Goal: Task Accomplishment & Management: Use online tool/utility

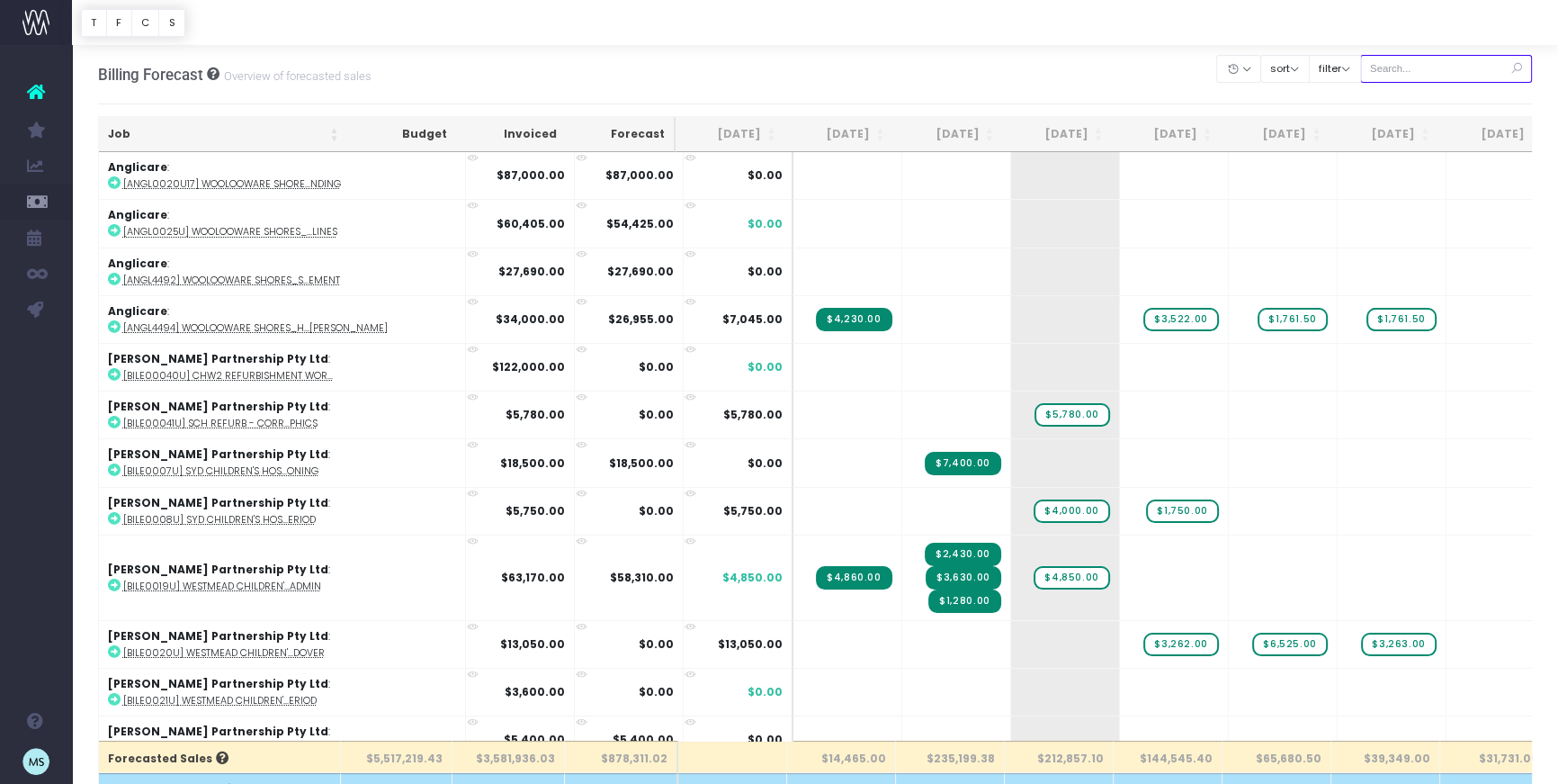
click at [1481, 75] on input "text" at bounding box center [1447, 69] width 173 height 28
type input "penrith"
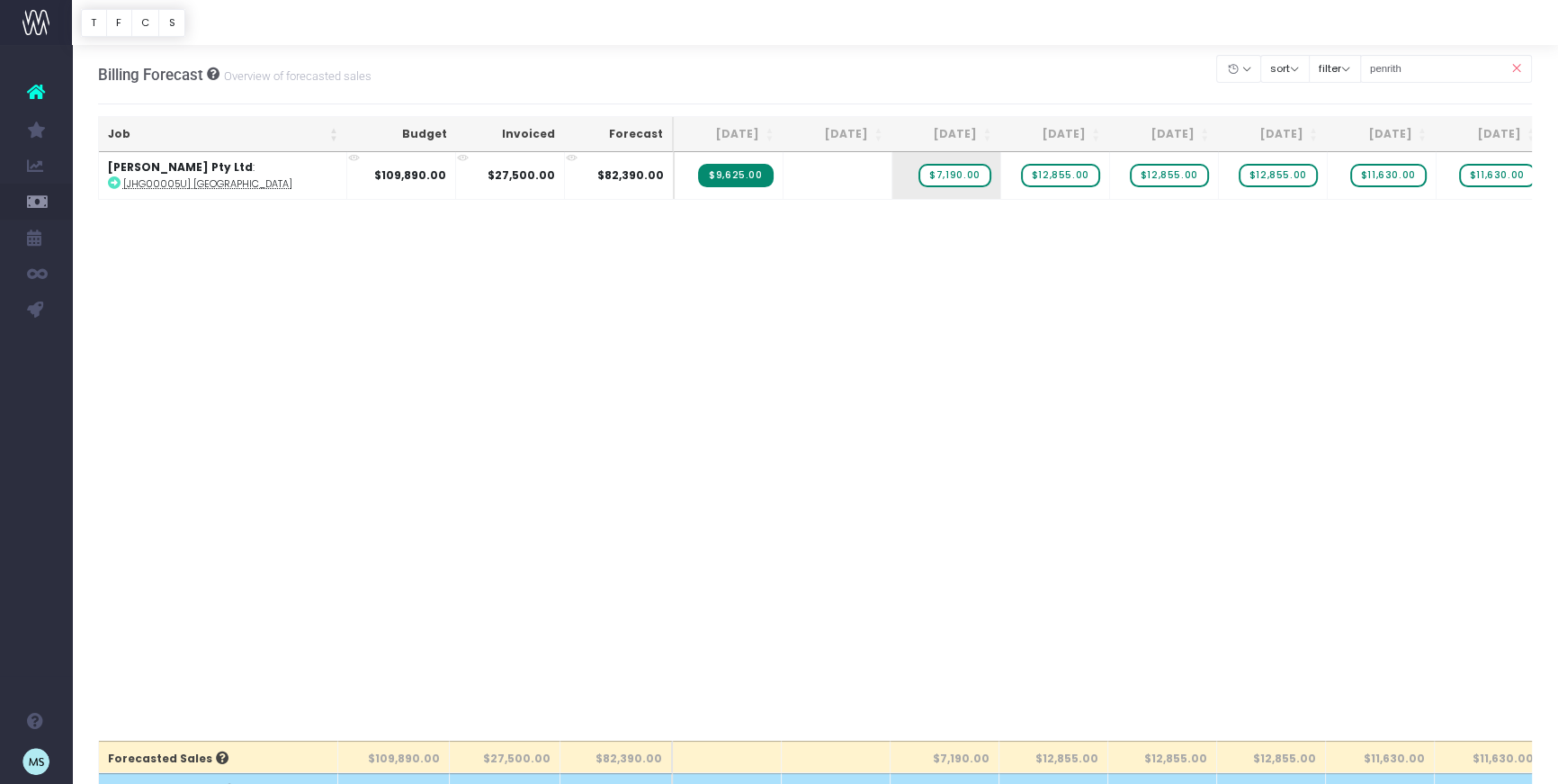
click at [834, 220] on div "Job Budget Invoiced Forecast [DATE] Sep [DATE] Nov [DATE] Jan [DATE] Mar [DATE]…" at bounding box center [815, 445] width 1435 height 587
click at [990, 266] on div "Job Budget Invoiced Forecast [DATE] Sep [DATE] Nov [DATE] Jan [DATE] Mar [DATE]…" at bounding box center [815, 445] width 1435 height 587
click at [1097, 255] on div "Job Budget Invoiced Forecast [DATE] Sep [DATE] Nov [DATE] Jan [DATE] Mar [DATE]…" at bounding box center [815, 445] width 1435 height 587
click at [1312, 255] on div "Job Budget Invoiced Forecast [DATE] Sep [DATE] Nov [DATE] Jan [DATE] Mar [DATE]…" at bounding box center [815, 445] width 1435 height 587
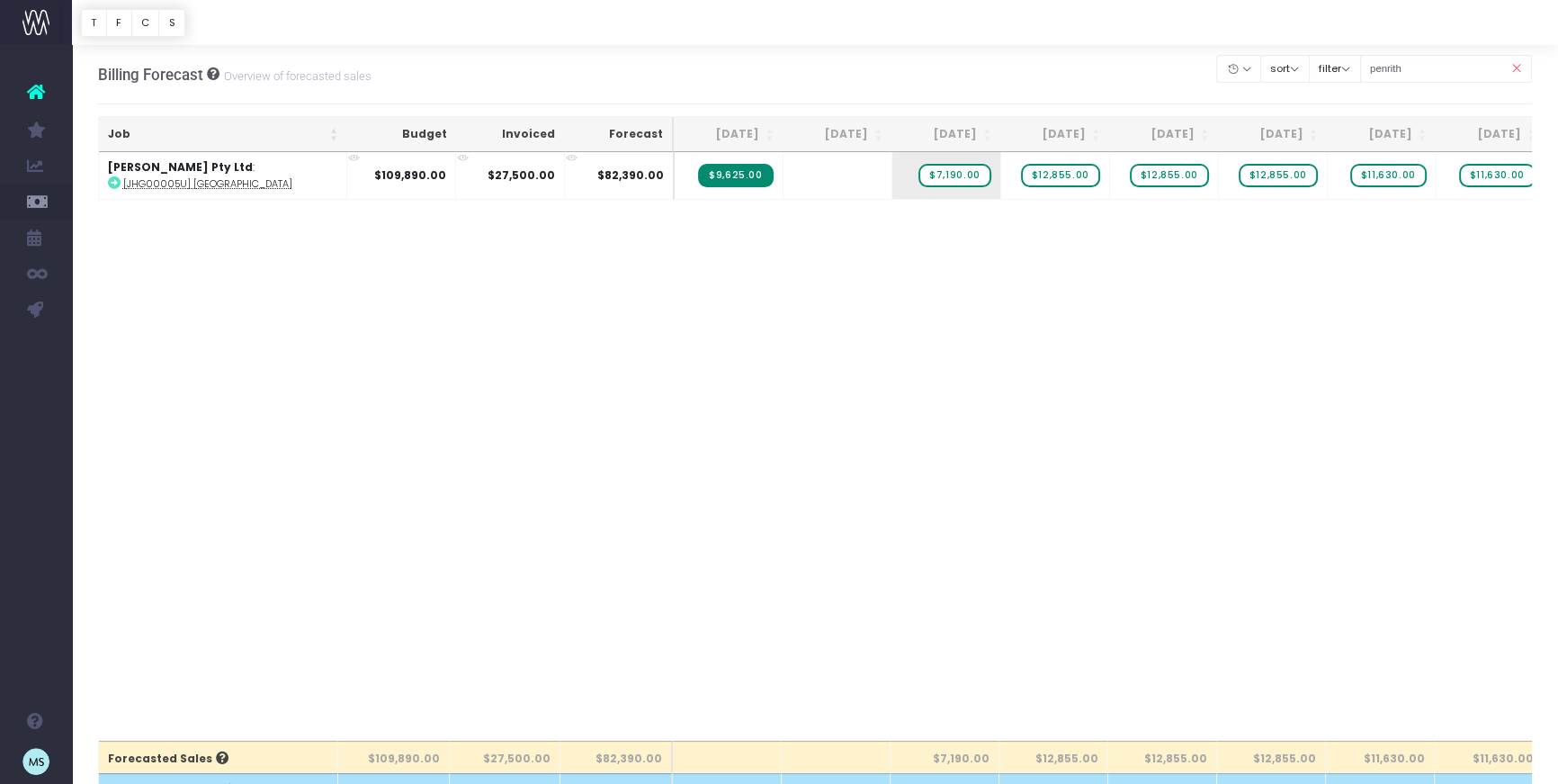
click at [1312, 255] on div "Job Budget Invoiced Forecast [DATE] Sep [DATE] Nov [DATE] Jan [DATE] Mar [DATE]…" at bounding box center [815, 445] width 1435 height 587
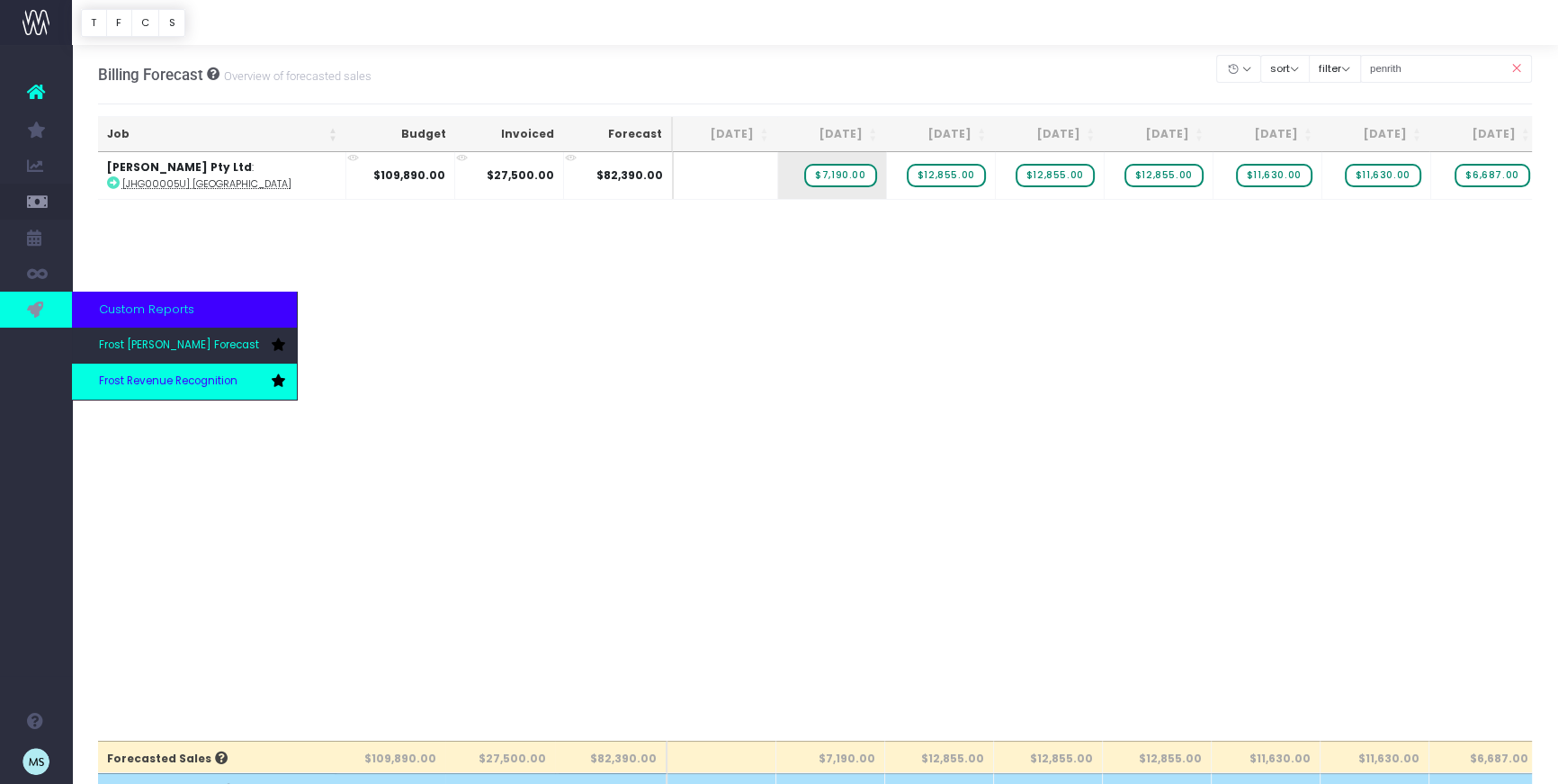
click at [139, 378] on span "Frost Revenue Recognition" at bounding box center [168, 381] width 139 height 17
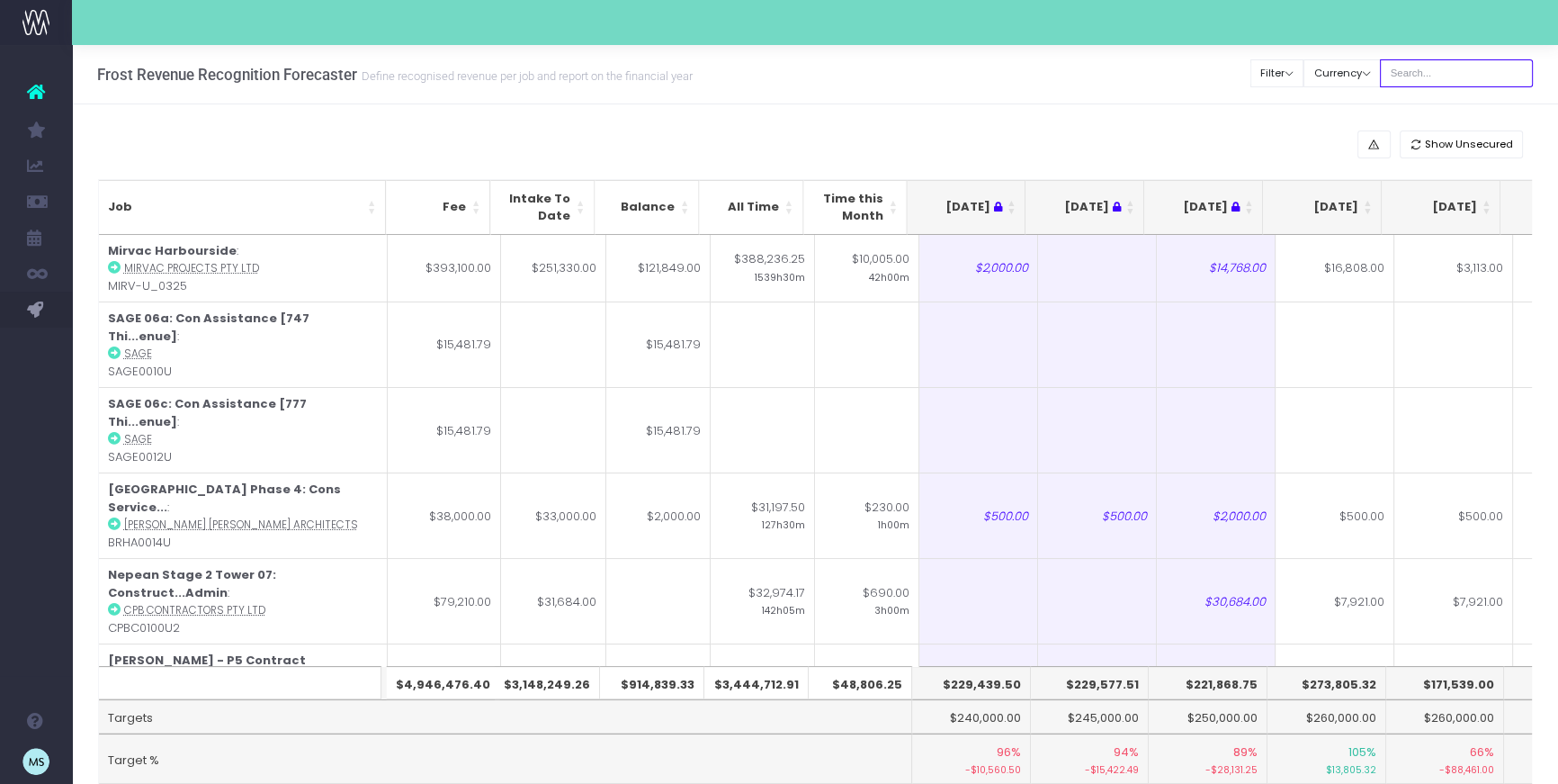
click at [1450, 76] on input "text" at bounding box center [1457, 74] width 153 height 28
type input "penrith"
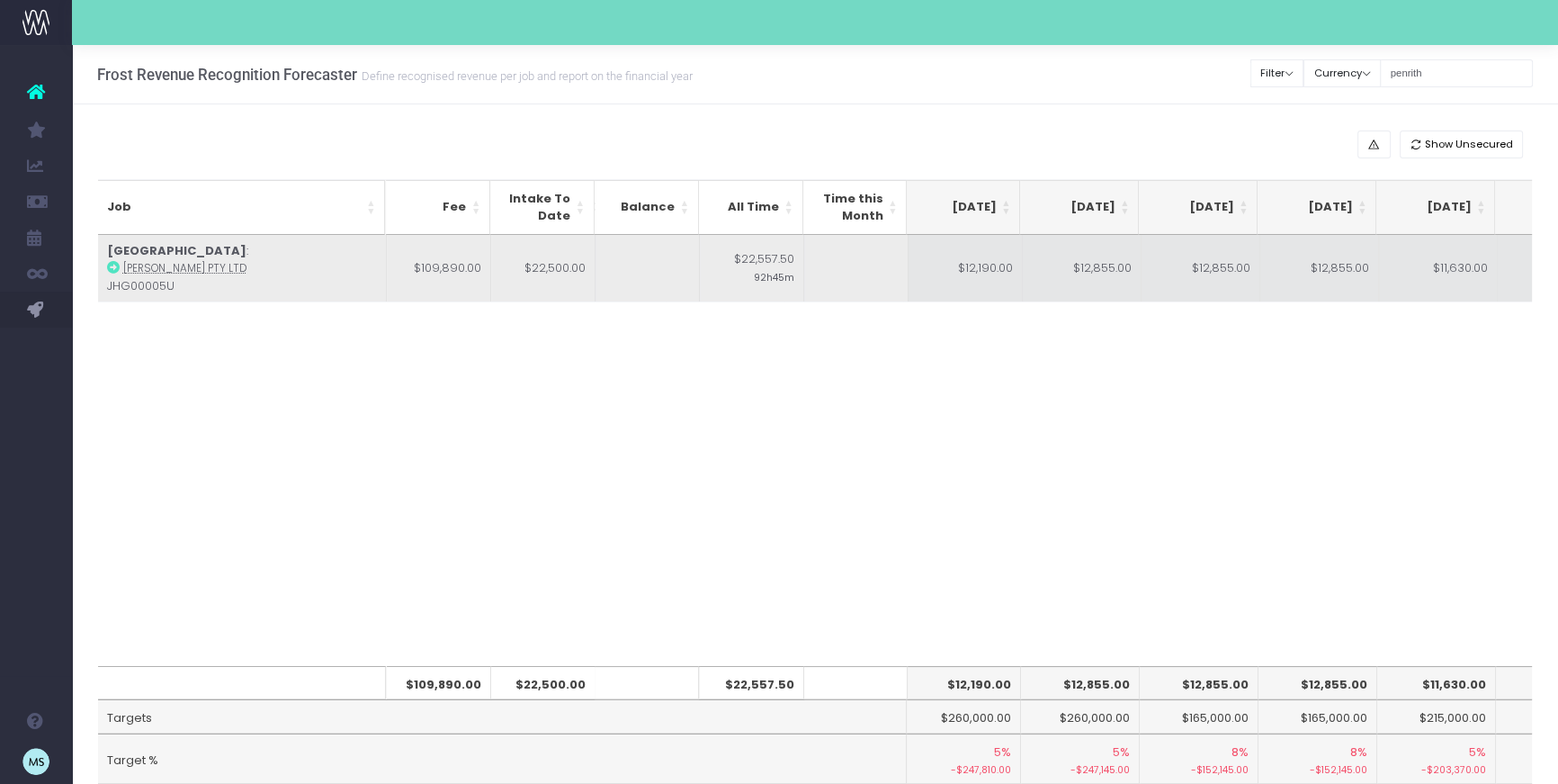
click at [1001, 268] on td "$12,190.00" at bounding box center [963, 267] width 119 height 67
type input "7190"
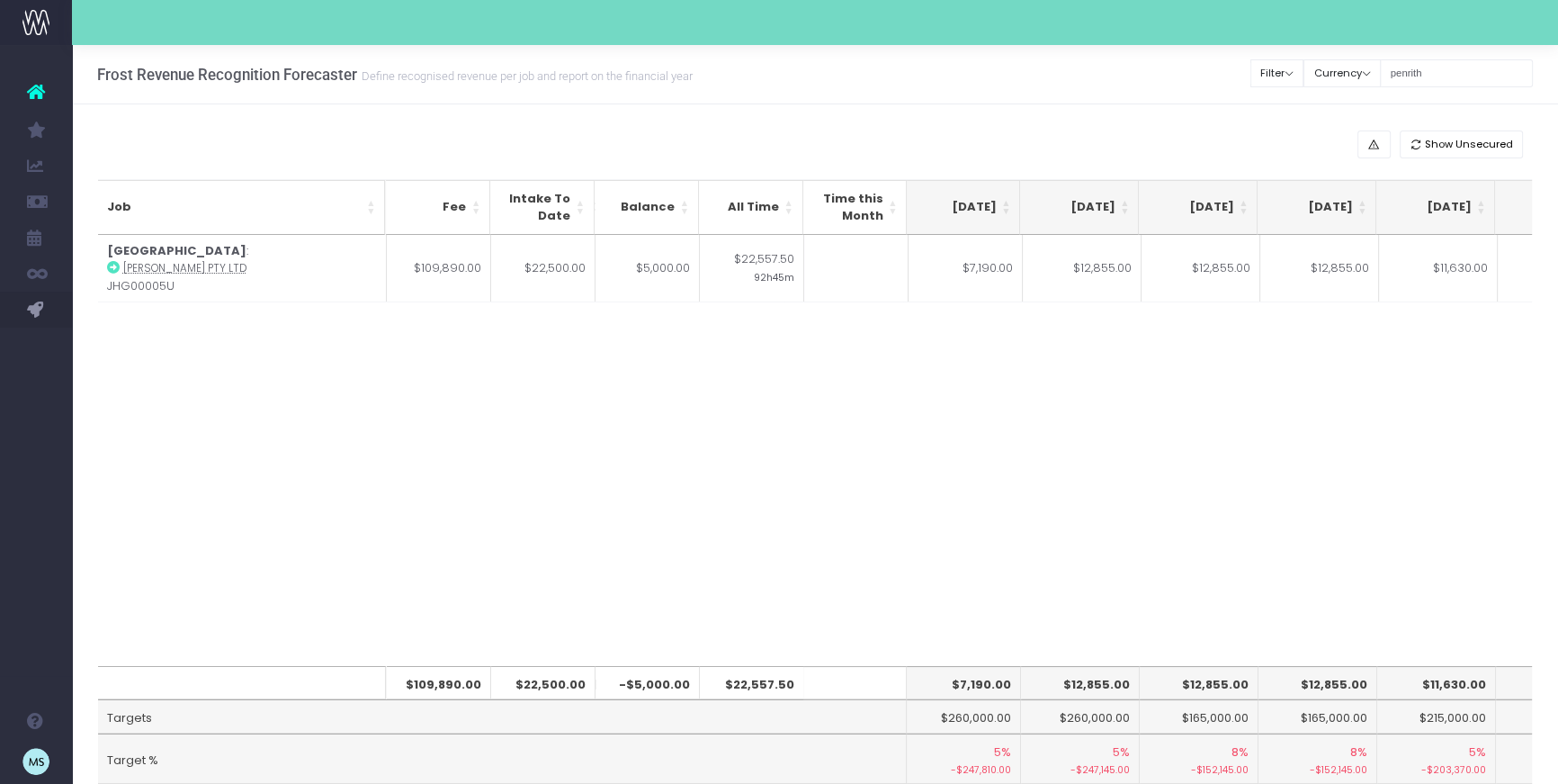
click at [1248, 372] on div "Job Fee Intake To Date Balance All Time Time this Month Jul 25 Aug 25 Sep 25 Oc…" at bounding box center [815, 449] width 1435 height 431
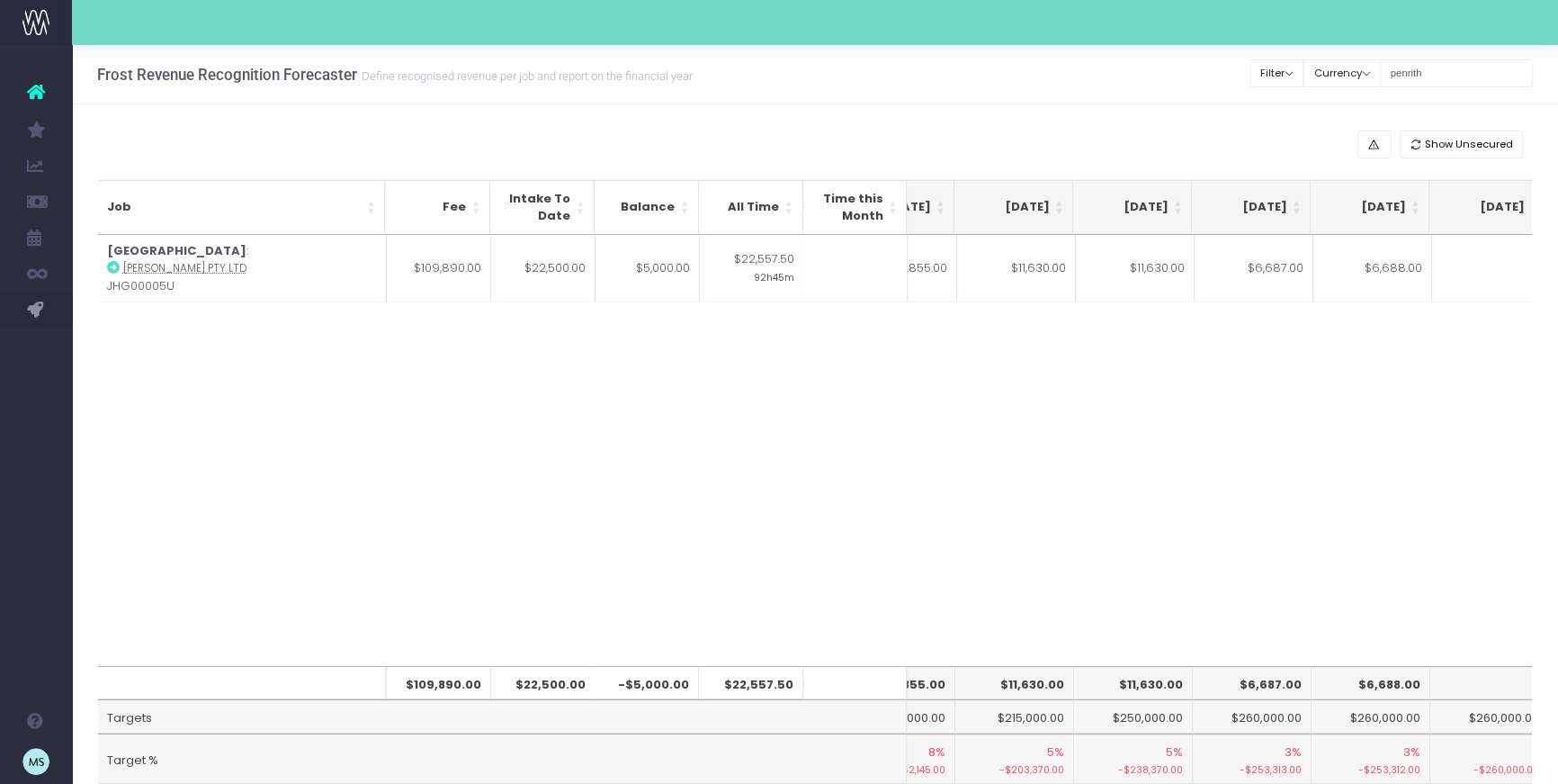
scroll to position [0, 974]
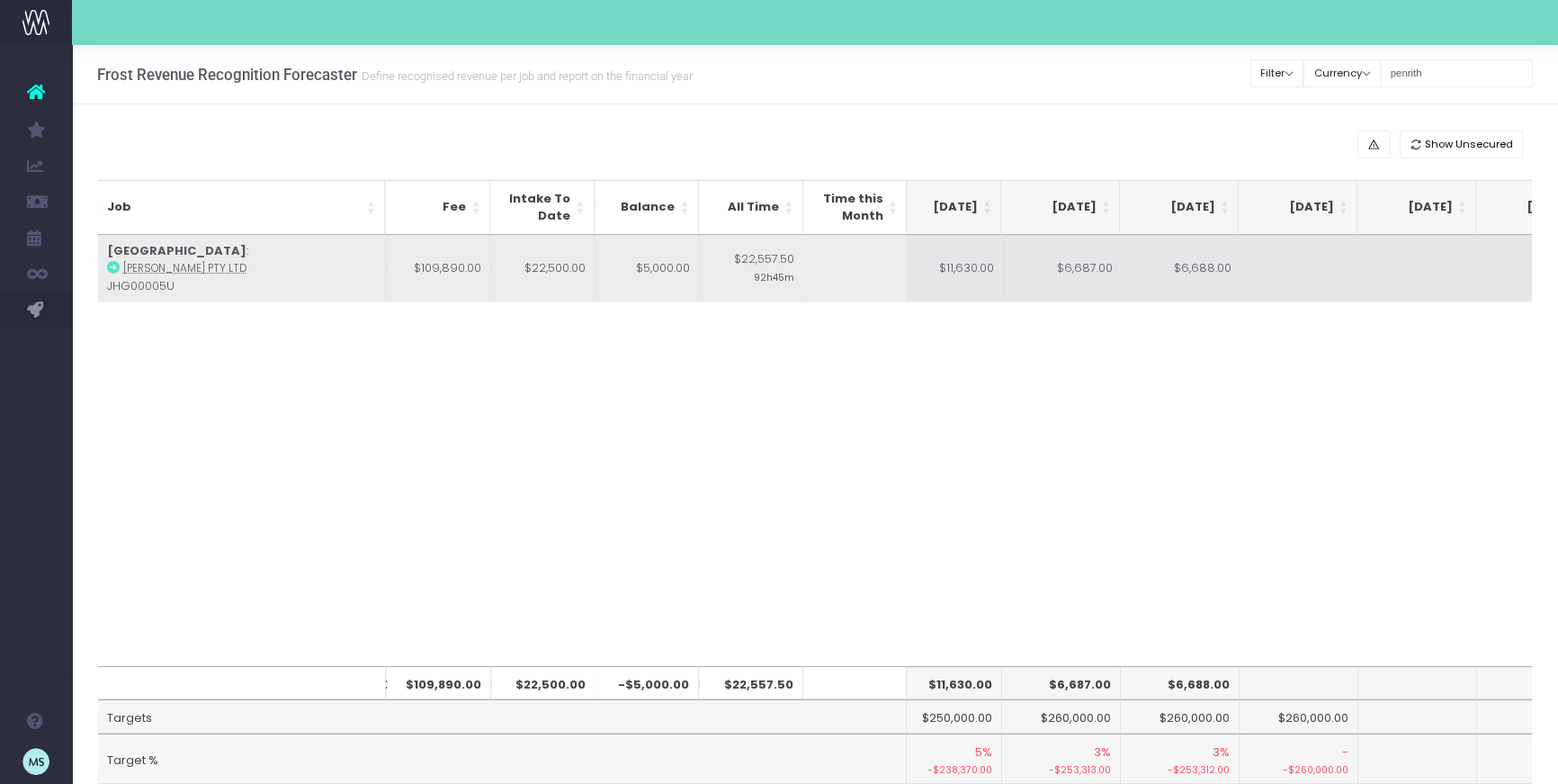
click at [1310, 279] on td at bounding box center [1301, 267] width 119 height 67
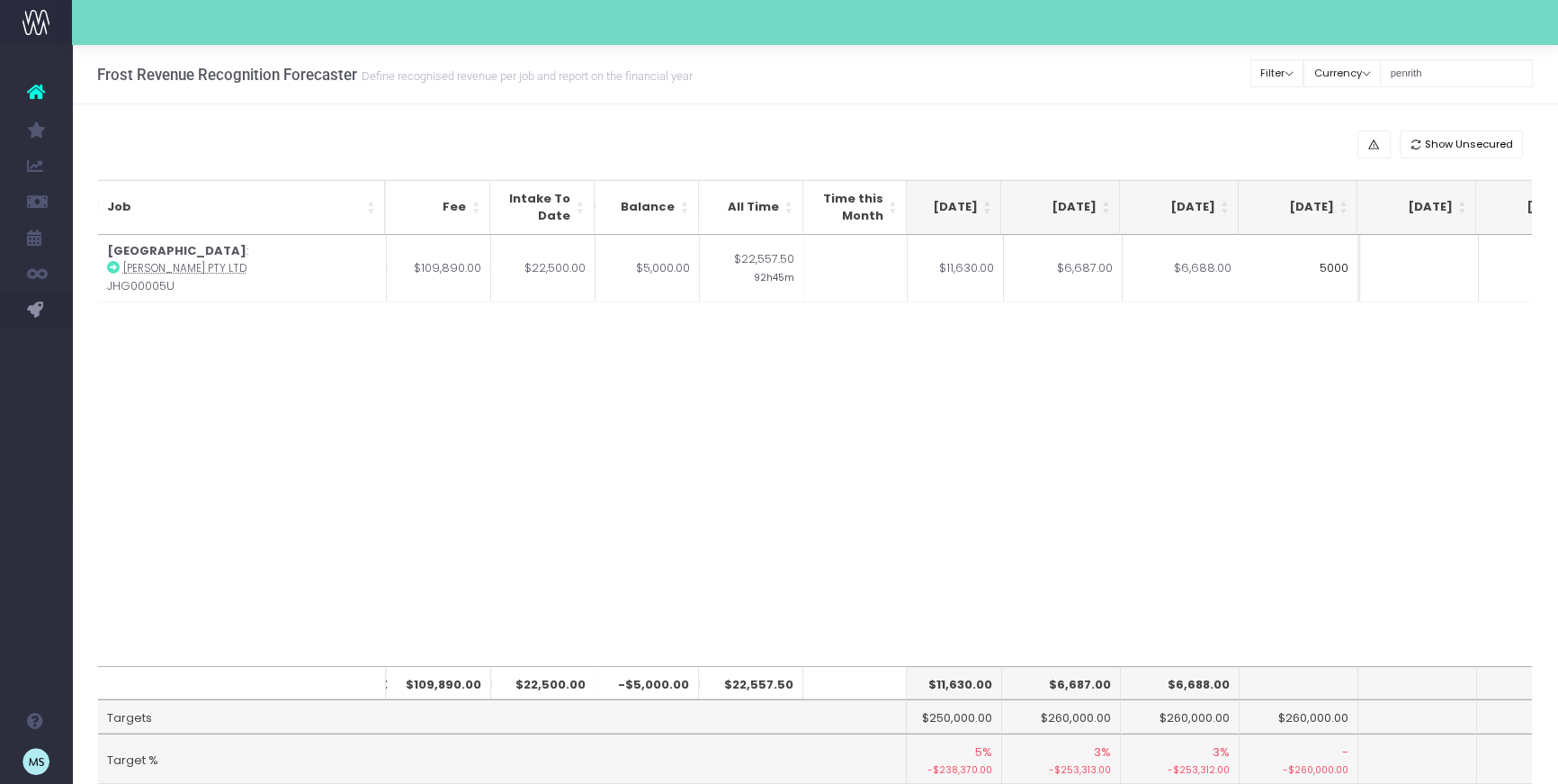
click at [1291, 398] on div "Job Fee Intake To Date Balance All Time Time this Month Jul 25 Aug 25 Sep 25 Oc…" at bounding box center [815, 449] width 1435 height 431
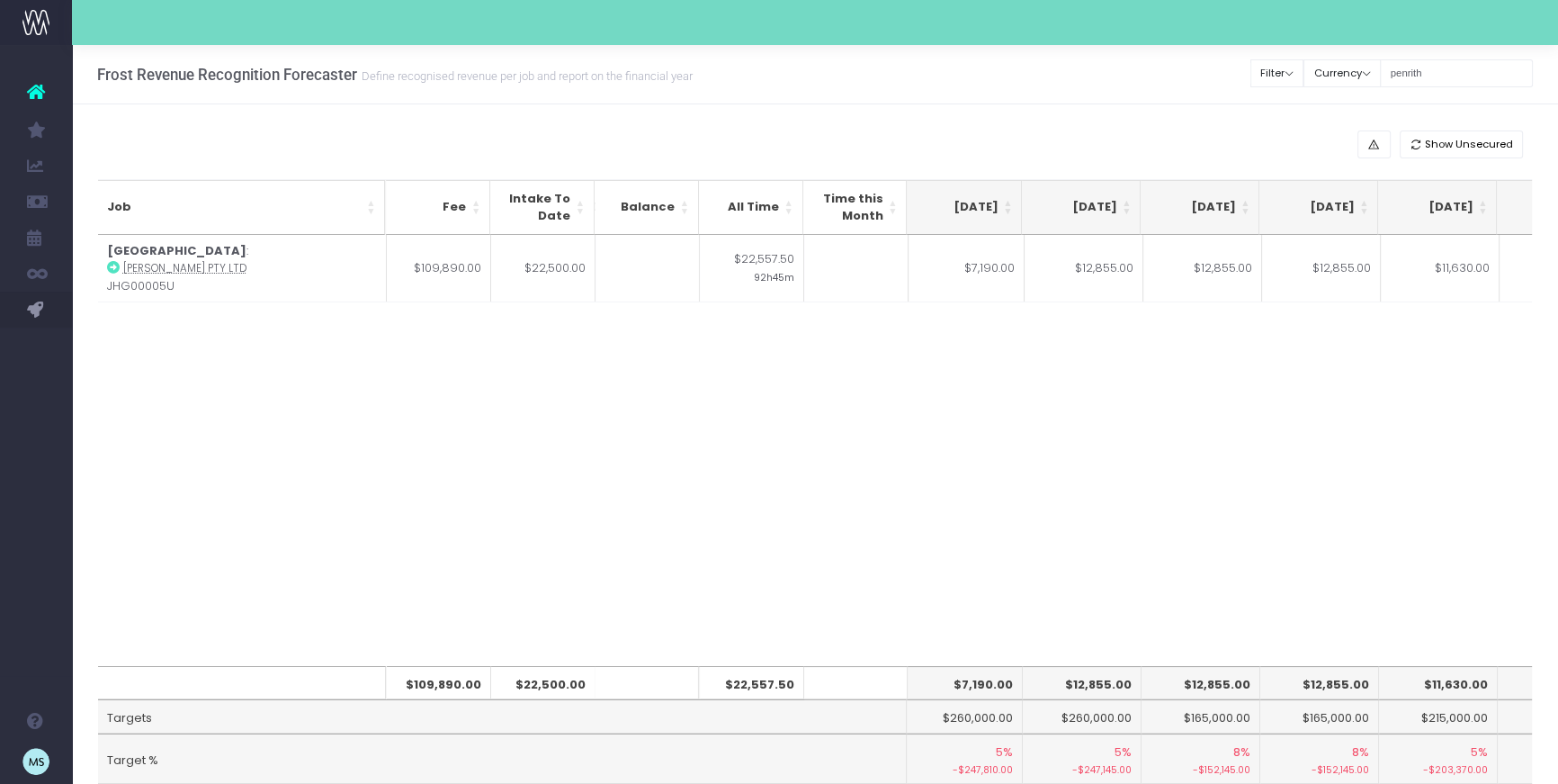
click at [1053, 467] on div "Job Fee Intake To Date Balance All Time Time this Month Jul 25 Aug 25 Sep 25 Oc…" at bounding box center [815, 449] width 1435 height 431
click at [1180, 456] on div "Job Fee Intake To Date Balance All Time Time this Month Jul 25 Aug 25 Sep 25 Oc…" at bounding box center [815, 449] width 1435 height 431
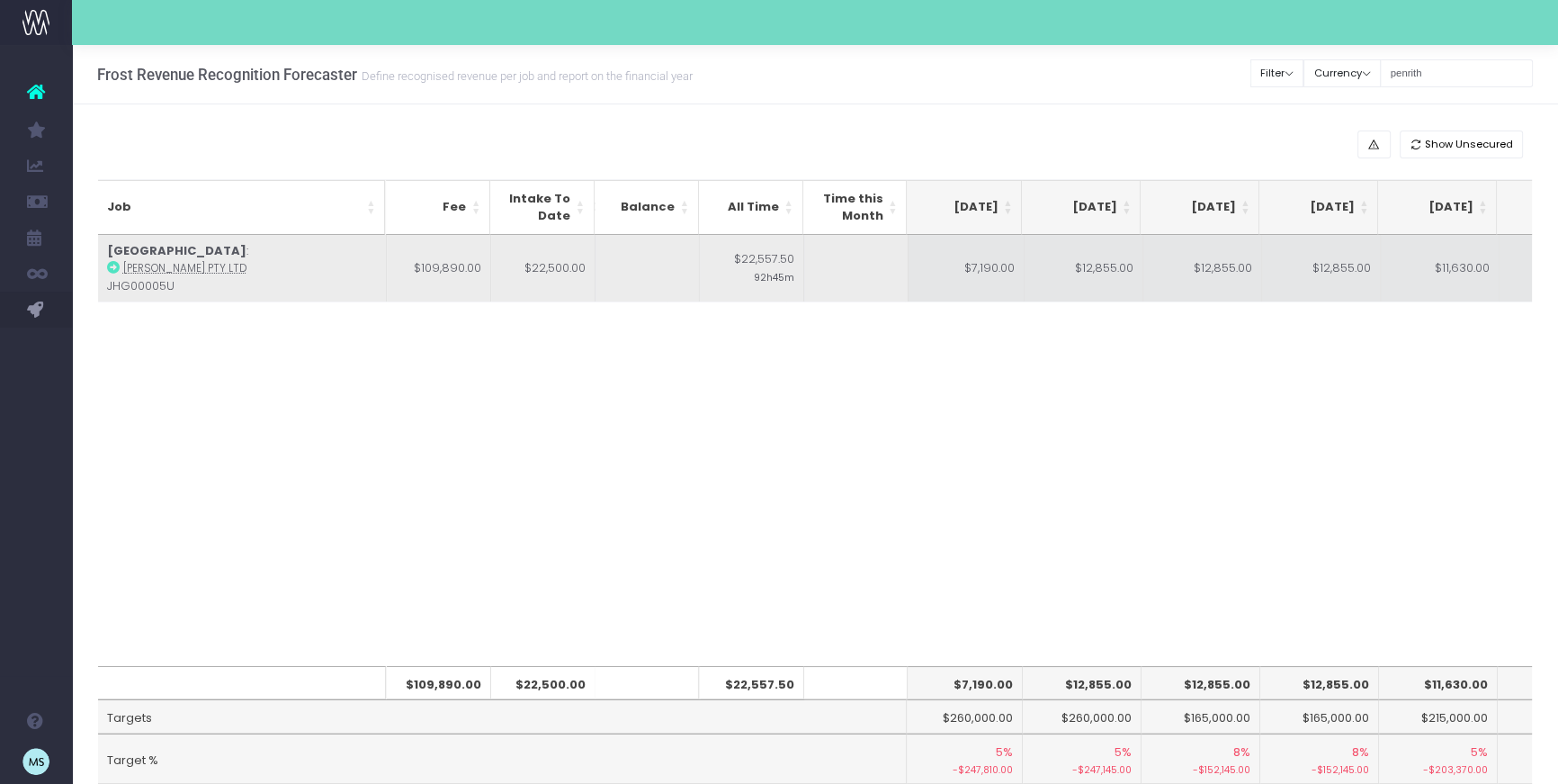
click at [1087, 265] on td "$12,855.00" at bounding box center [1084, 267] width 119 height 67
type input "$12,855.00"
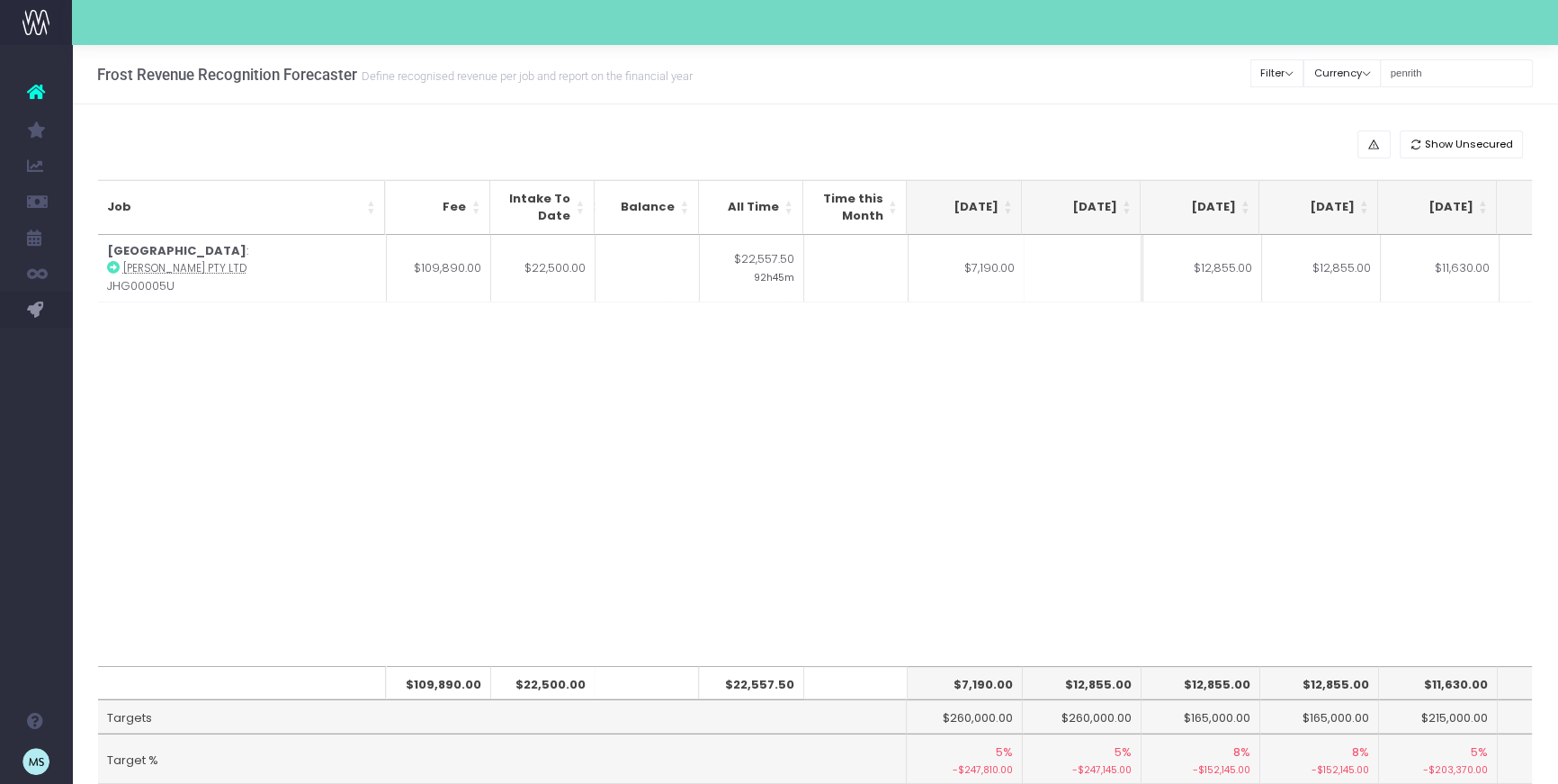
drag, startPoint x: 1185, startPoint y: 334, endPoint x: 1192, endPoint y: 346, distance: 13.9
click at [1185, 334] on div "Job Fee Intake To Date Balance All Time Time this Month Jul 25 Aug 25 Sep 25 Oc…" at bounding box center [815, 449] width 1435 height 431
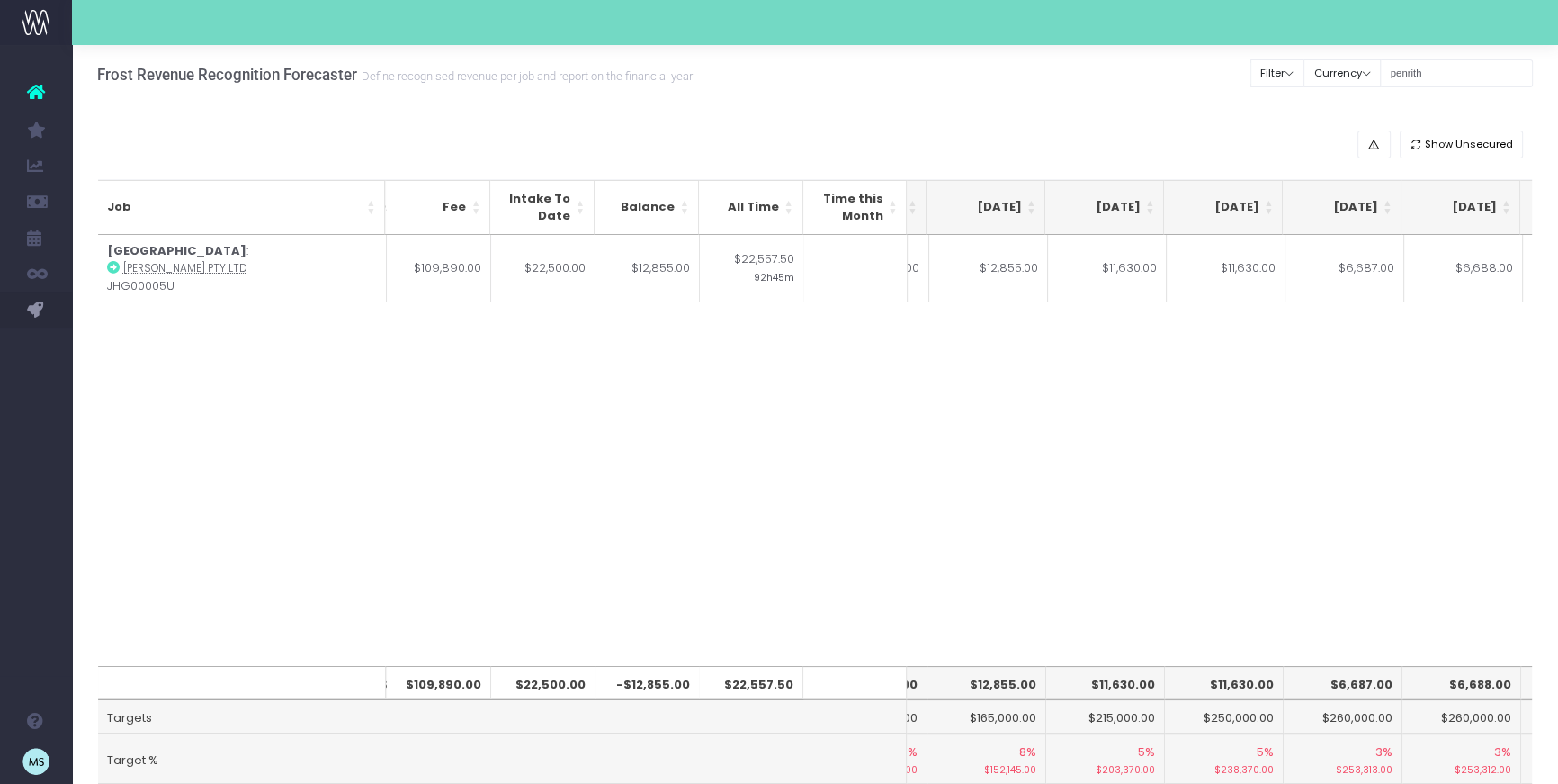
scroll to position [0, 441]
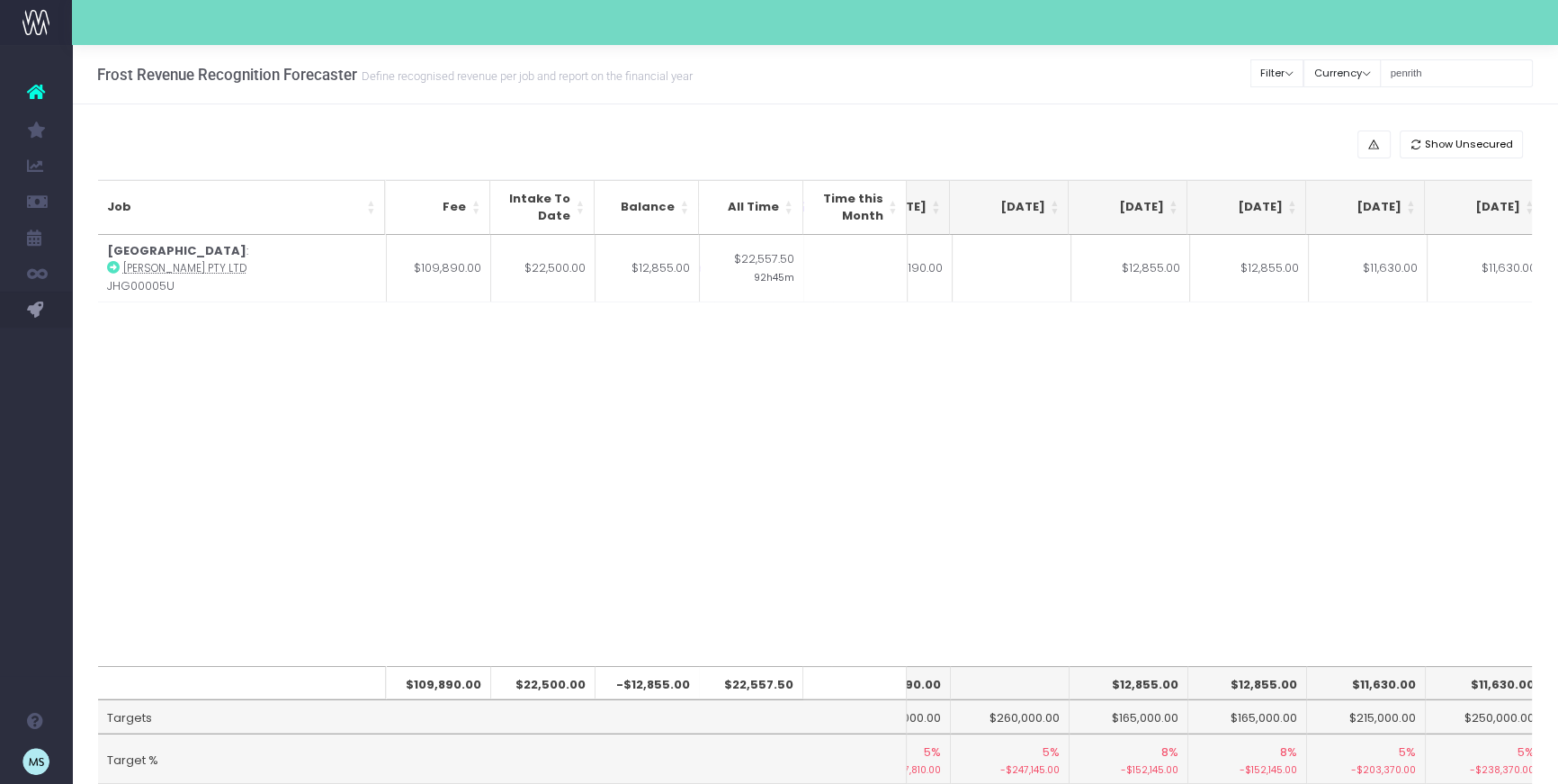
click at [1022, 449] on div "Job Fee Intake To Date Balance All Time Time this Month Jul 25 Aug 25 Sep 25 Oc…" at bounding box center [815, 449] width 1435 height 431
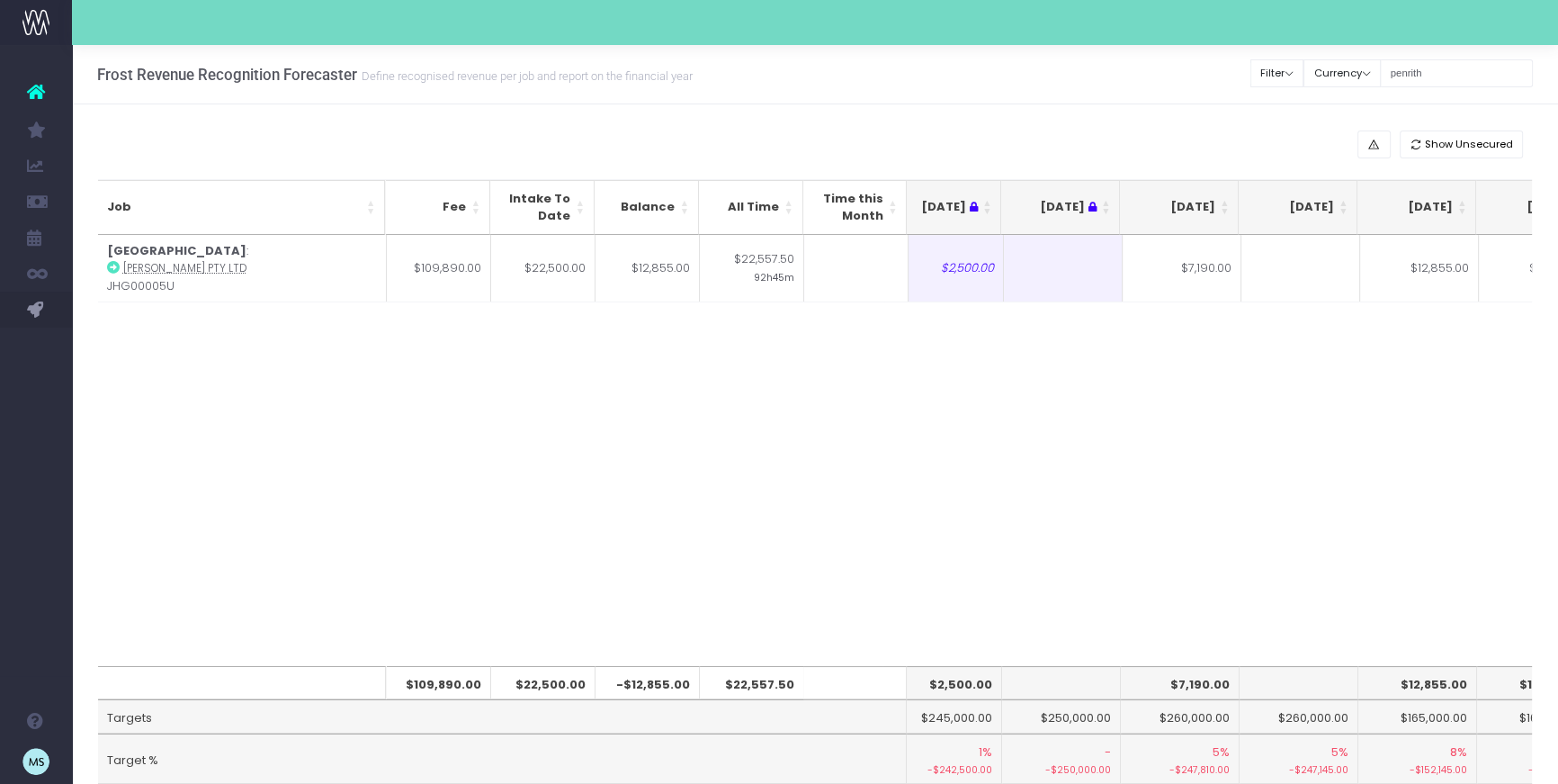
scroll to position [0, 51]
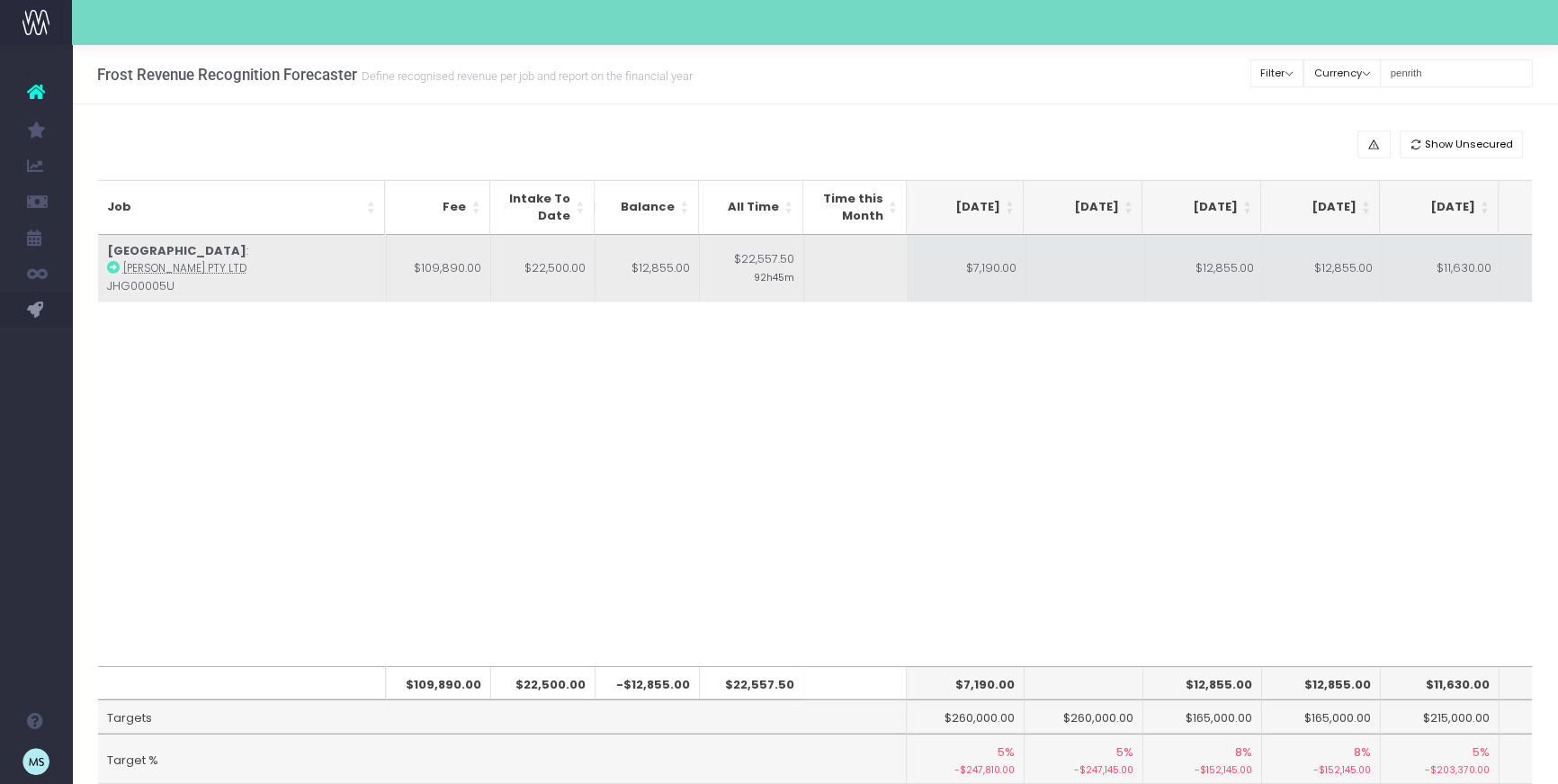
click at [1221, 267] on td "$12,855.00" at bounding box center [1204, 267] width 119 height 67
type input "$12,855.00"
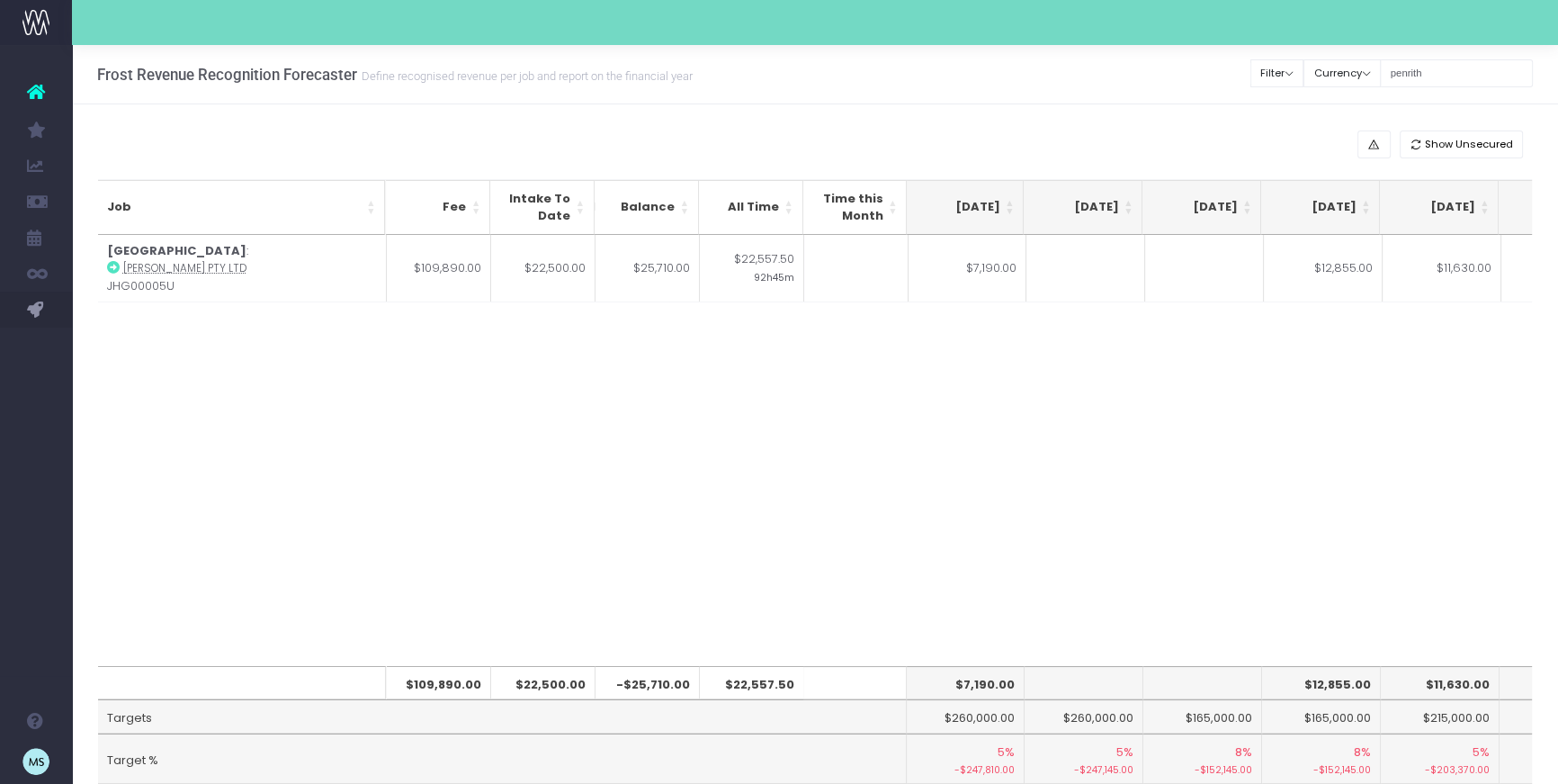
click at [1321, 364] on div "Job Fee Intake To Date Balance All Time Time this Month Jul 25 Aug 25 Sep 25 Oc…" at bounding box center [815, 449] width 1435 height 431
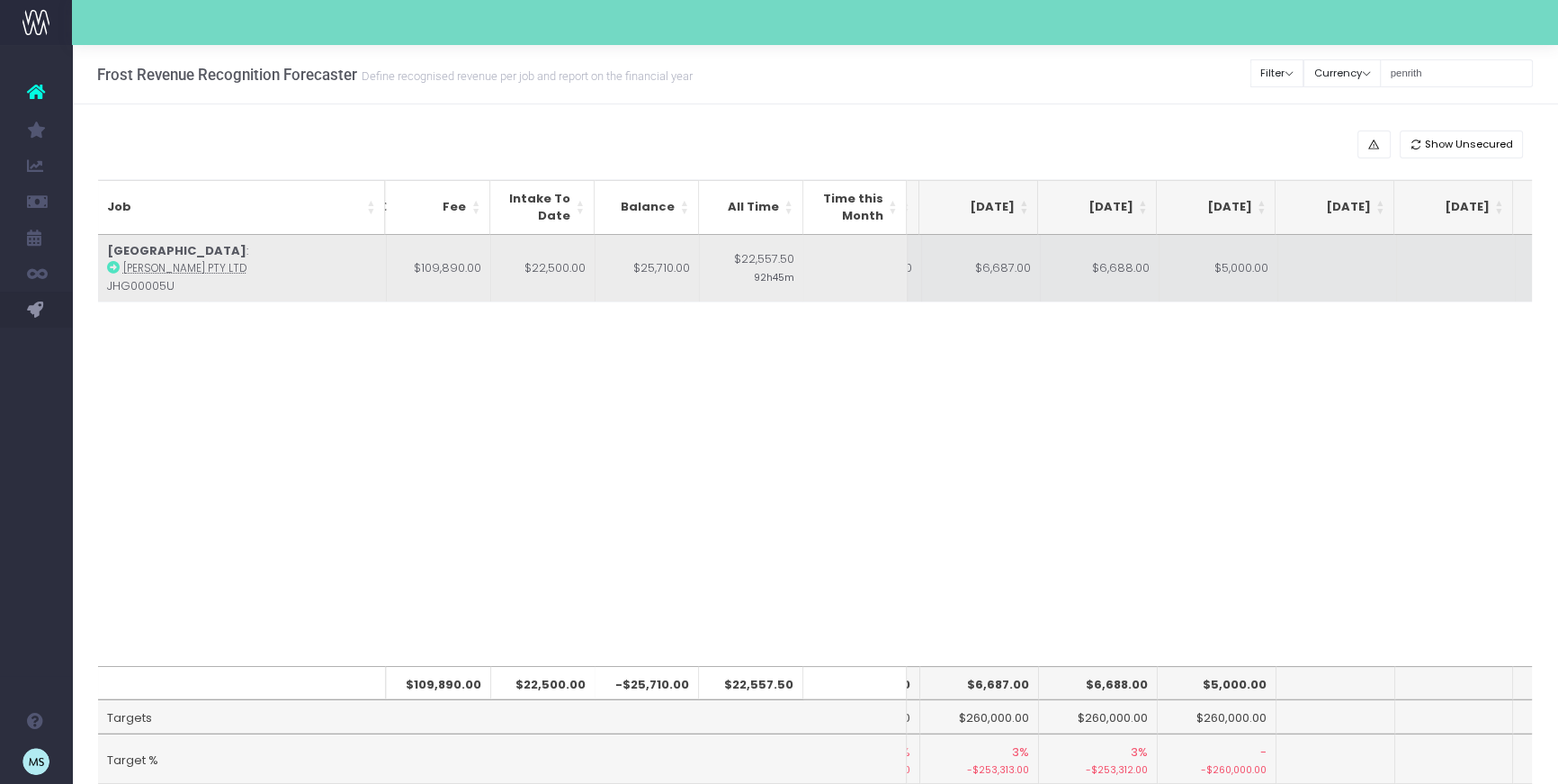
click at [1238, 267] on td "$5,000.00" at bounding box center [1219, 267] width 119 height 67
type input "$5,000.00"
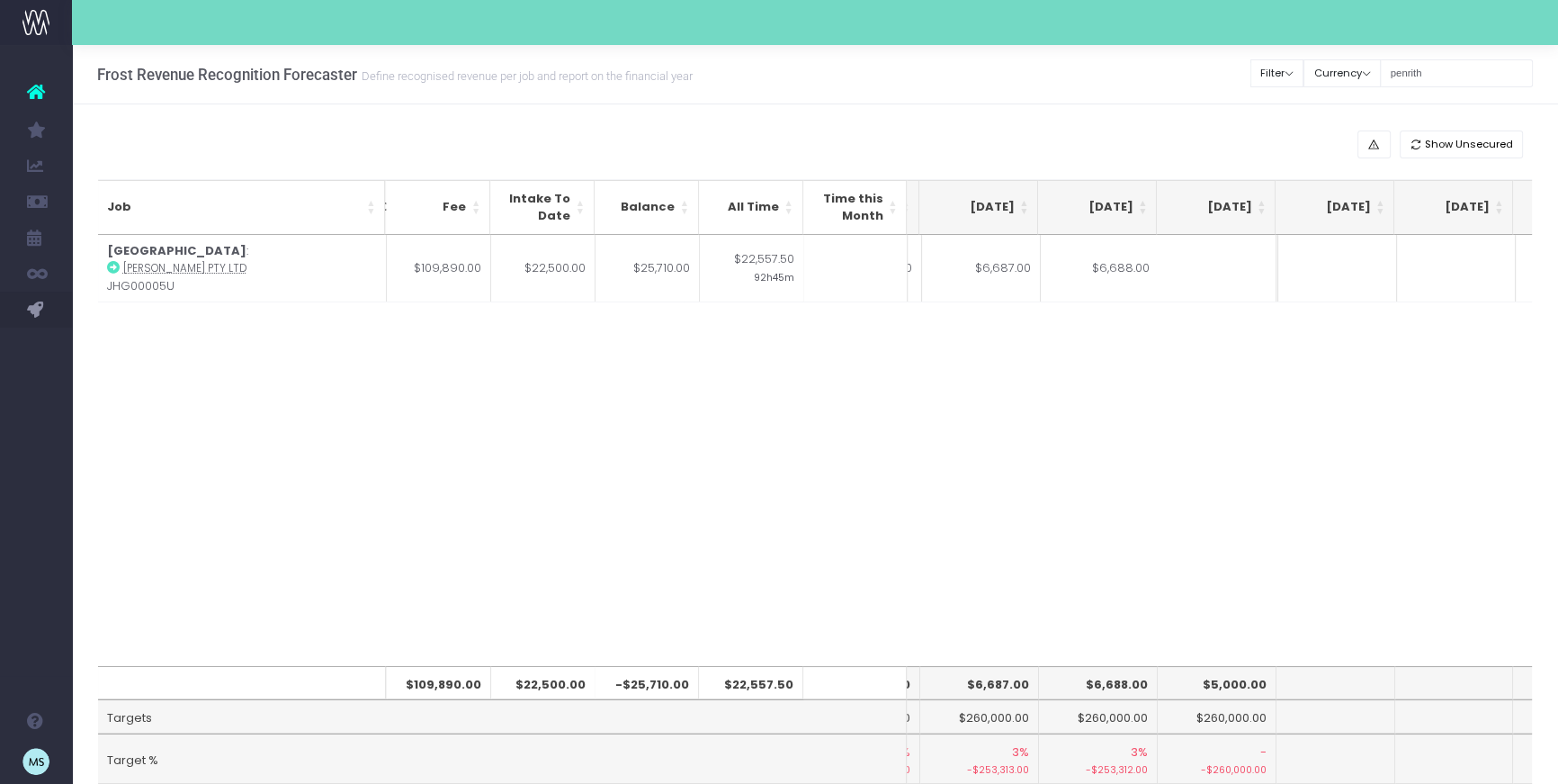
click at [1386, 402] on div "Job Fee Intake To Date Balance All Time Time this Month Jul 25 Aug 25 Sep 25 Oc…" at bounding box center [815, 449] width 1435 height 431
